Goal: Transaction & Acquisition: Purchase product/service

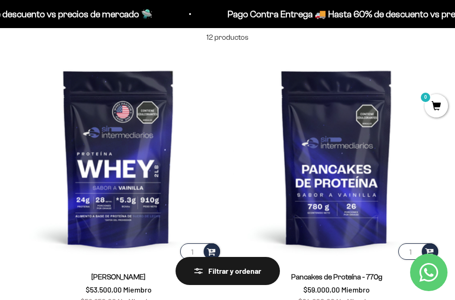
scroll to position [85, 0]
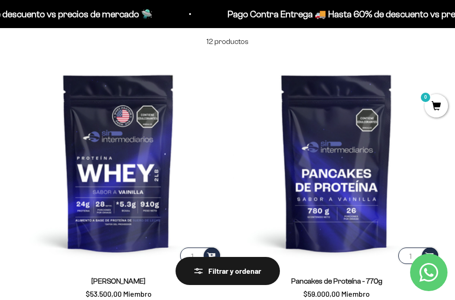
drag, startPoint x: 459, startPoint y: 21, endPoint x: 461, endPoint y: 29, distance: 9.2
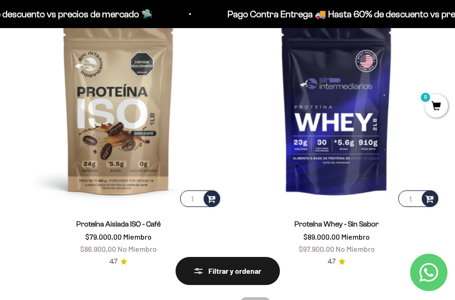
scroll to position [1296, 0]
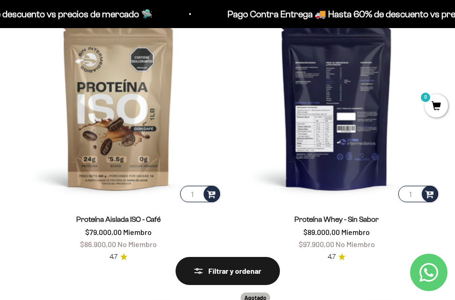
click at [346, 168] on img at bounding box center [336, 100] width 207 height 207
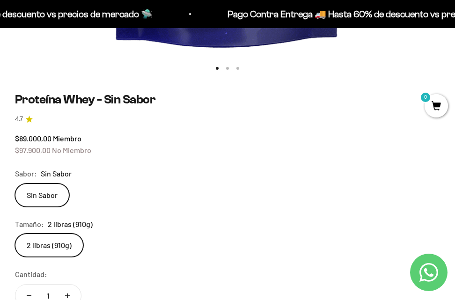
scroll to position [470, 0]
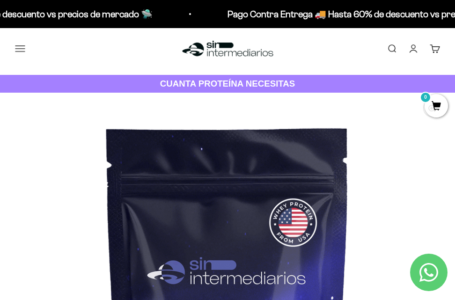
scroll to position [0, 0]
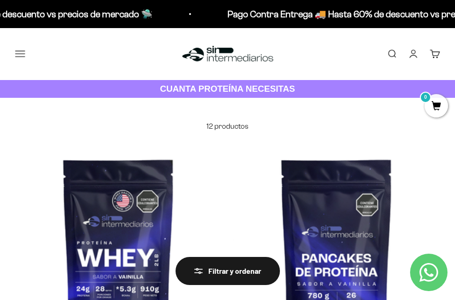
click at [21, 52] on button "Menú" at bounding box center [20, 54] width 10 height 10
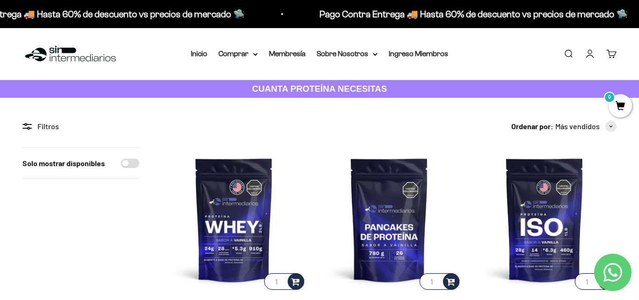
drag, startPoint x: 639, startPoint y: 120, endPoint x: 639, endPoint y: 154, distance: 33.7
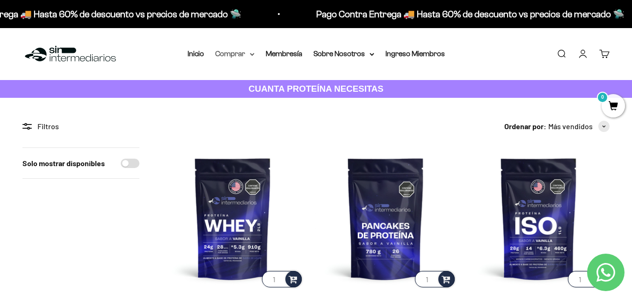
click at [233, 56] on summary "Comprar" at bounding box center [234, 54] width 39 height 12
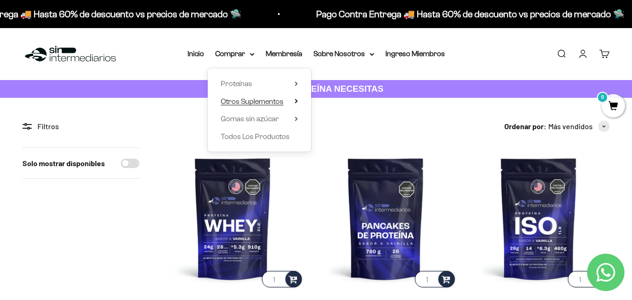
click at [246, 101] on span "Otros Suplementos" at bounding box center [252, 101] width 63 height 8
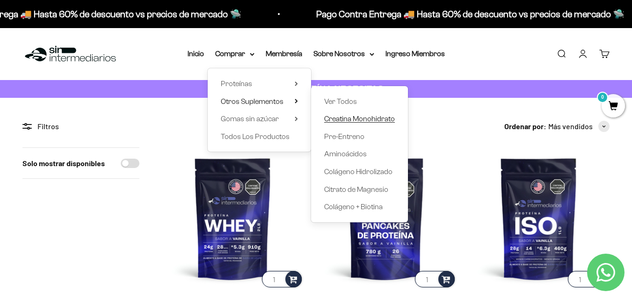
click at [366, 116] on span "Creatina Monohidrato" at bounding box center [359, 119] width 71 height 8
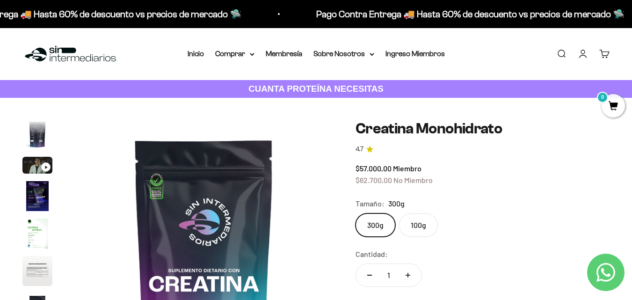
drag, startPoint x: 469, startPoint y: 104, endPoint x: 469, endPoint y: 111, distance: 6.6
click at [469, 111] on div "Zoom Ir al artículo 1 Ir al artículo 2 Ir al artículo 3 Ir al artículo 4 Ir al …" at bounding box center [316, 276] width 632 height 357
